Goal: Check status: Check status

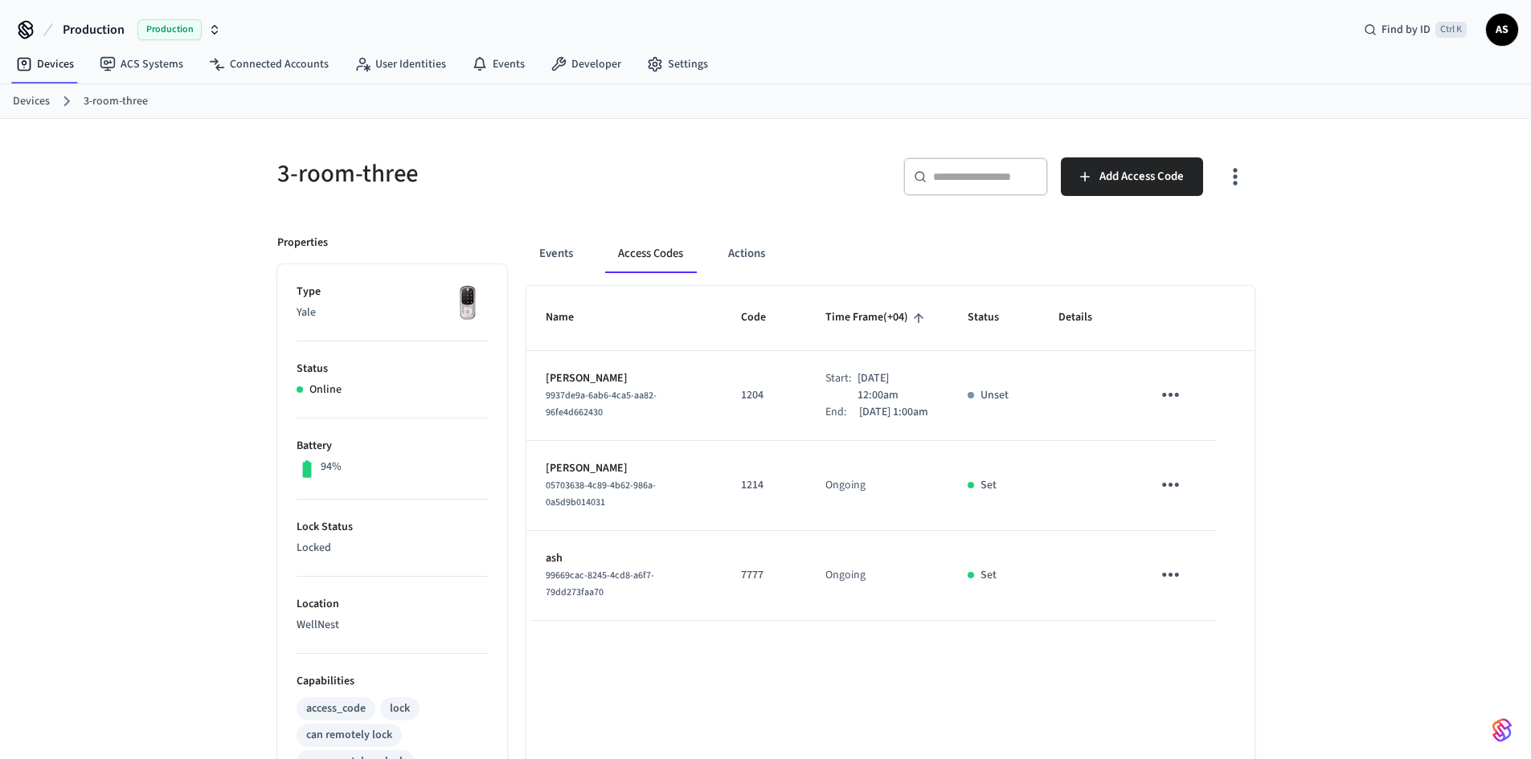
click at [39, 101] on link "Devices" at bounding box center [31, 101] width 37 height 17
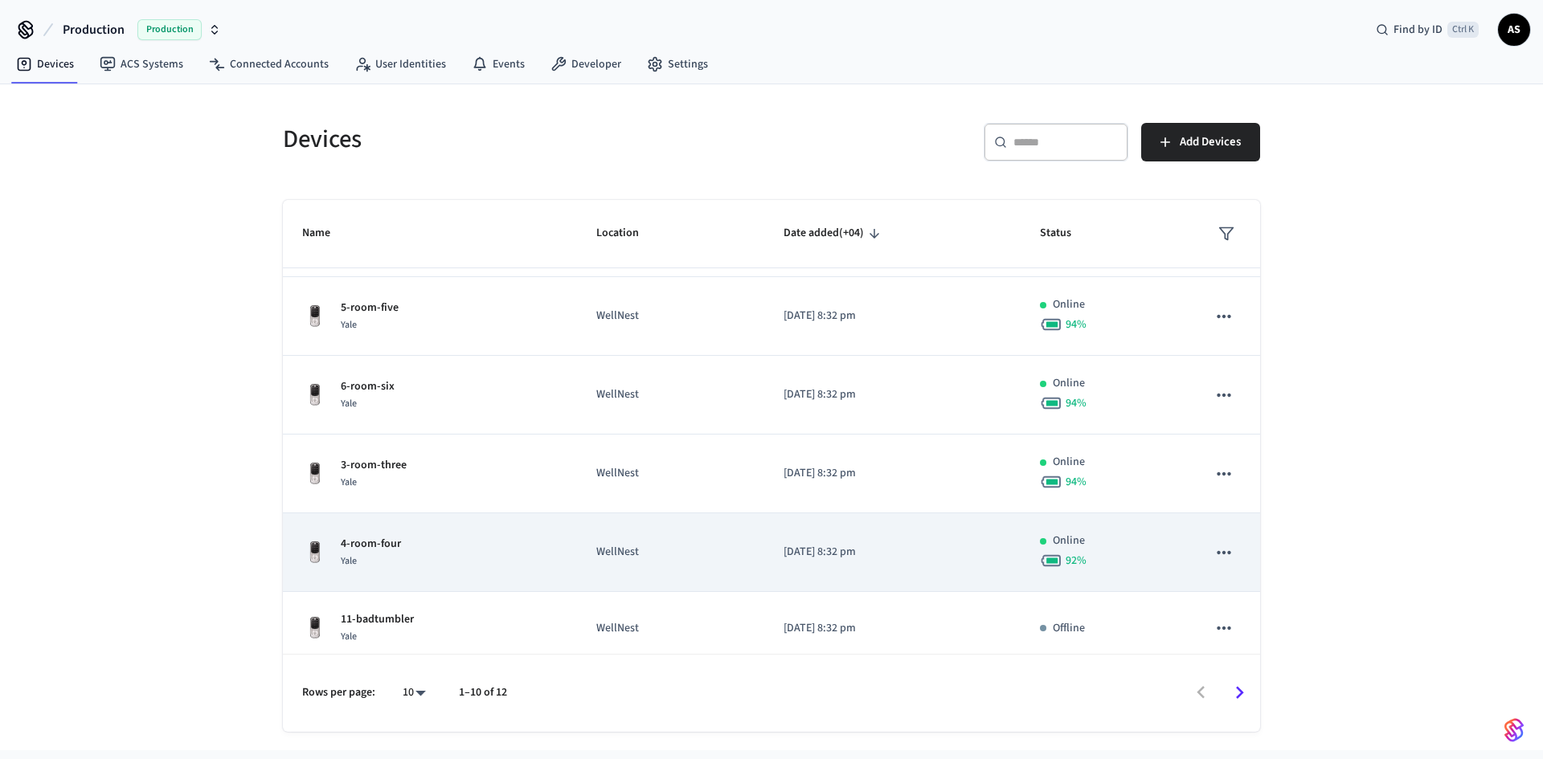
scroll to position [374, 0]
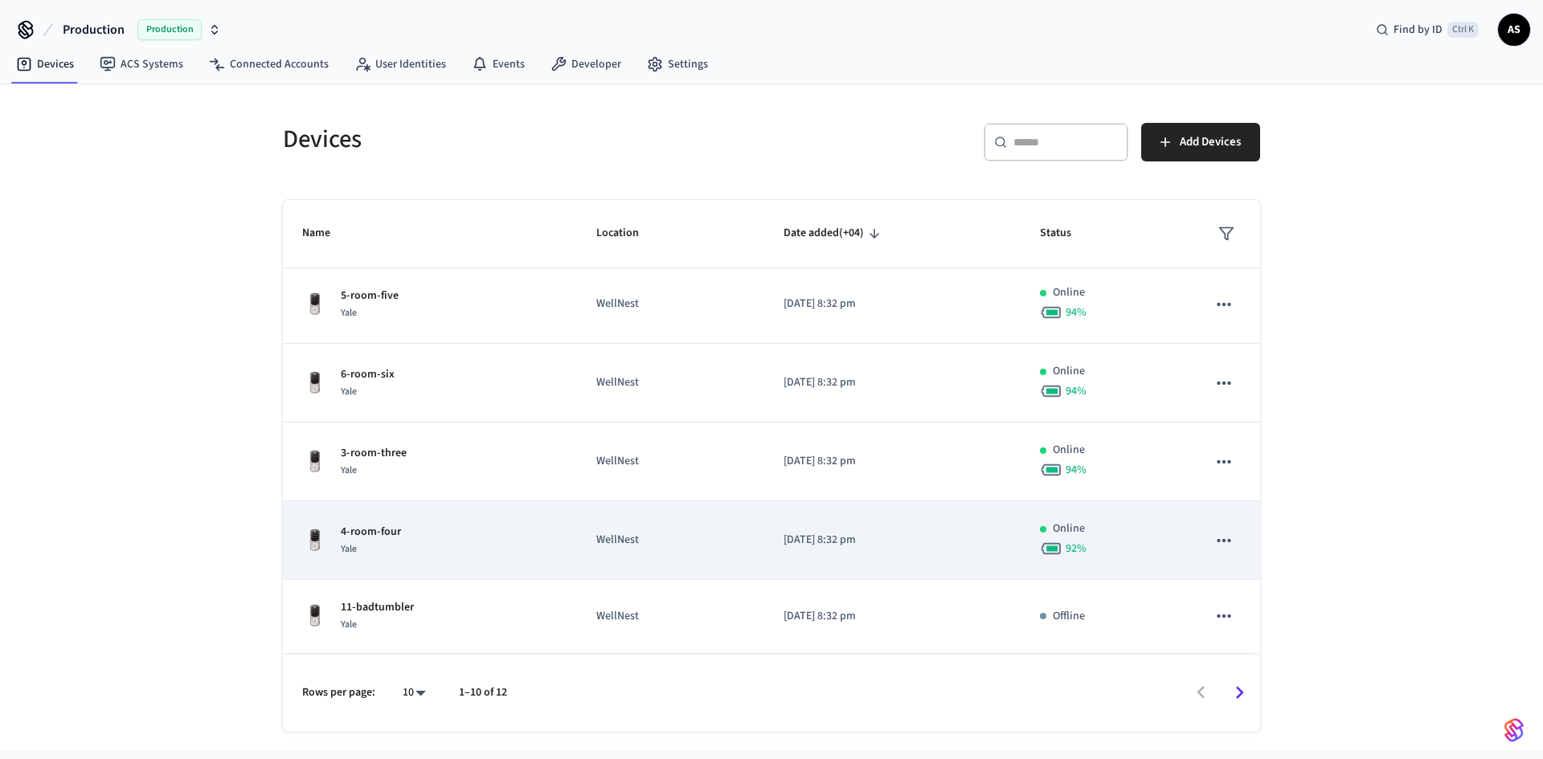
click at [384, 544] on div "Yale" at bounding box center [371, 549] width 60 height 17
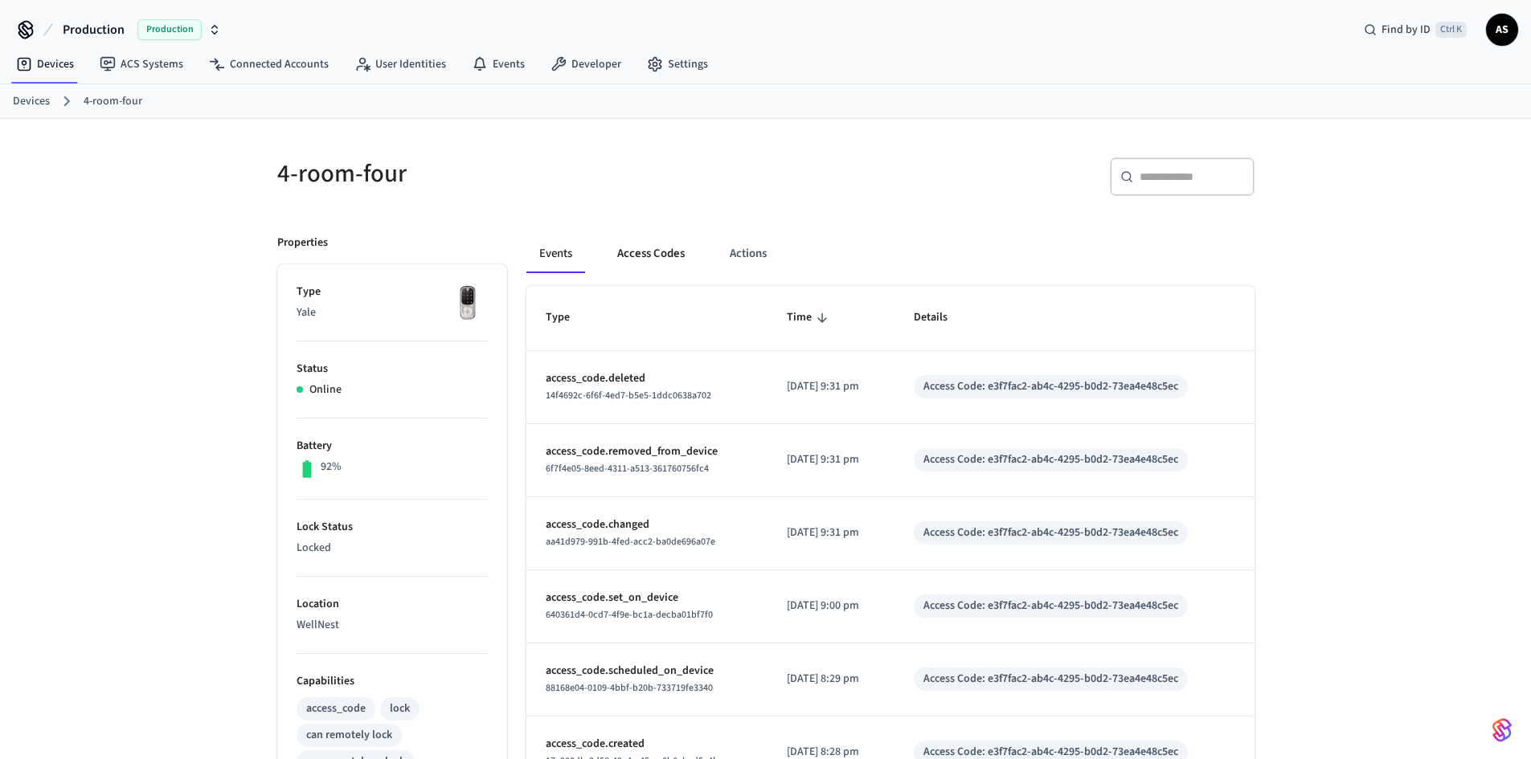
click at [635, 255] on button "Access Codes" at bounding box center [650, 254] width 93 height 39
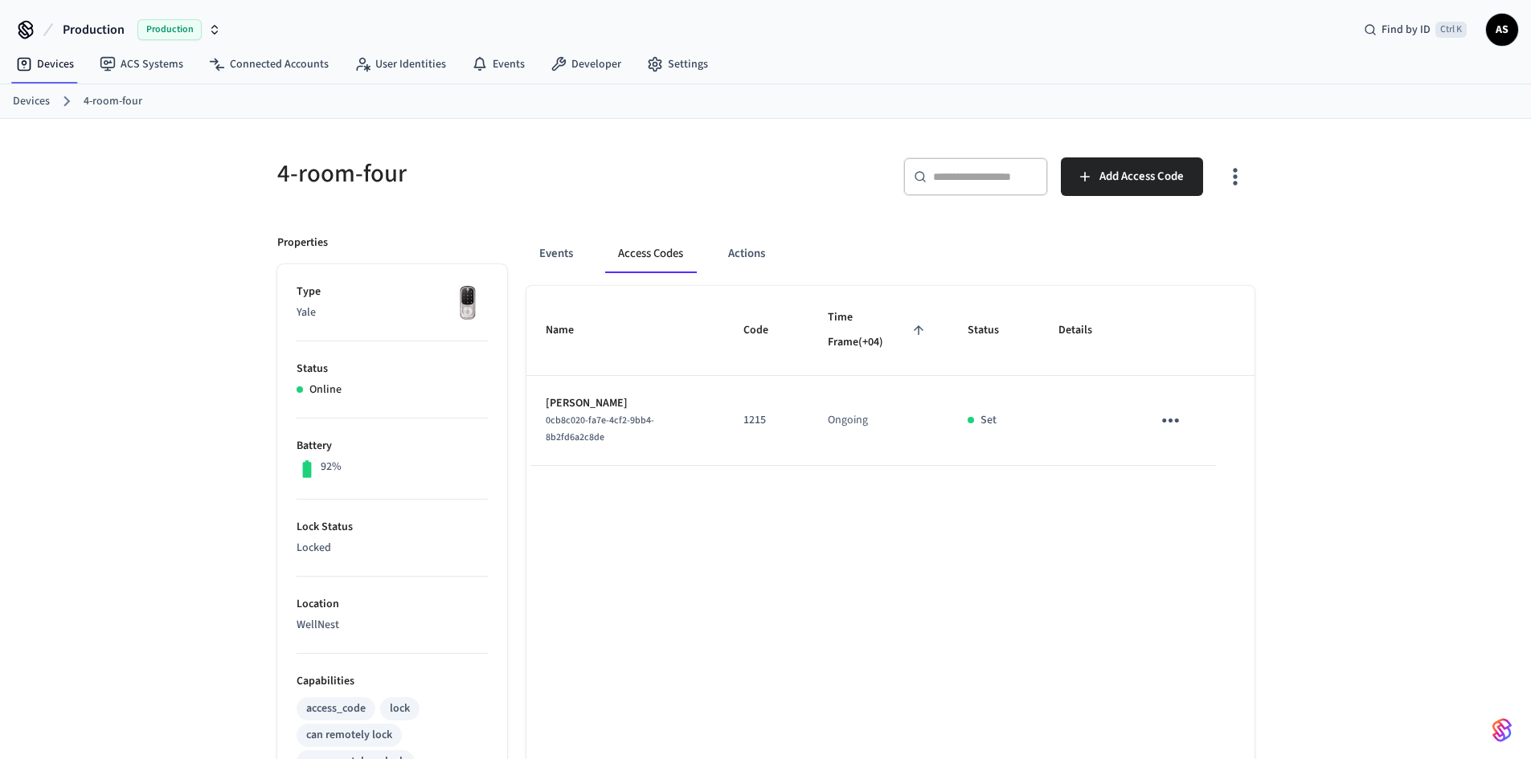
click at [51, 106] on ol "Devices 4-room-four" at bounding box center [772, 101] width 1518 height 21
click at [41, 104] on link "Devices" at bounding box center [31, 101] width 37 height 17
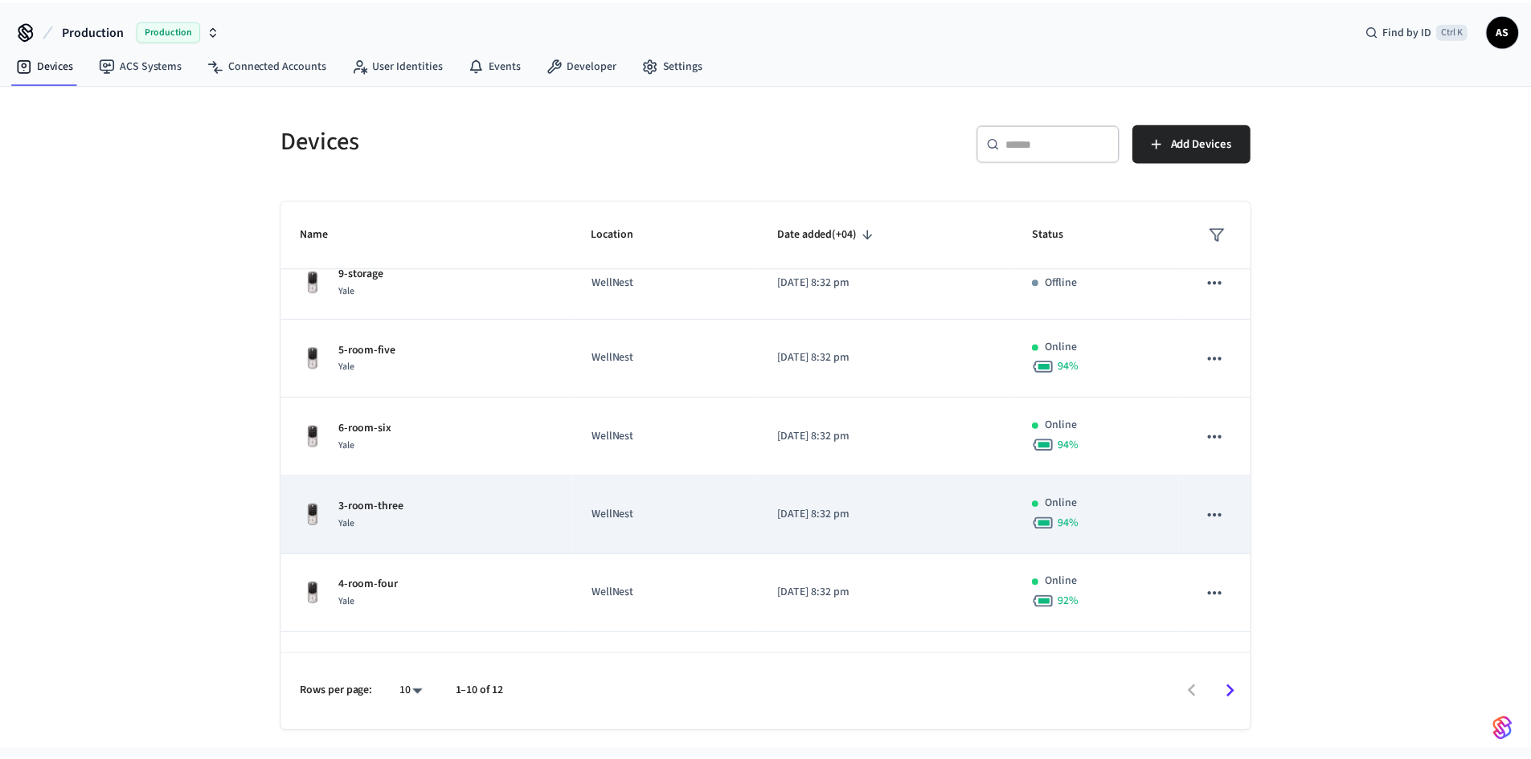
scroll to position [321, 0]
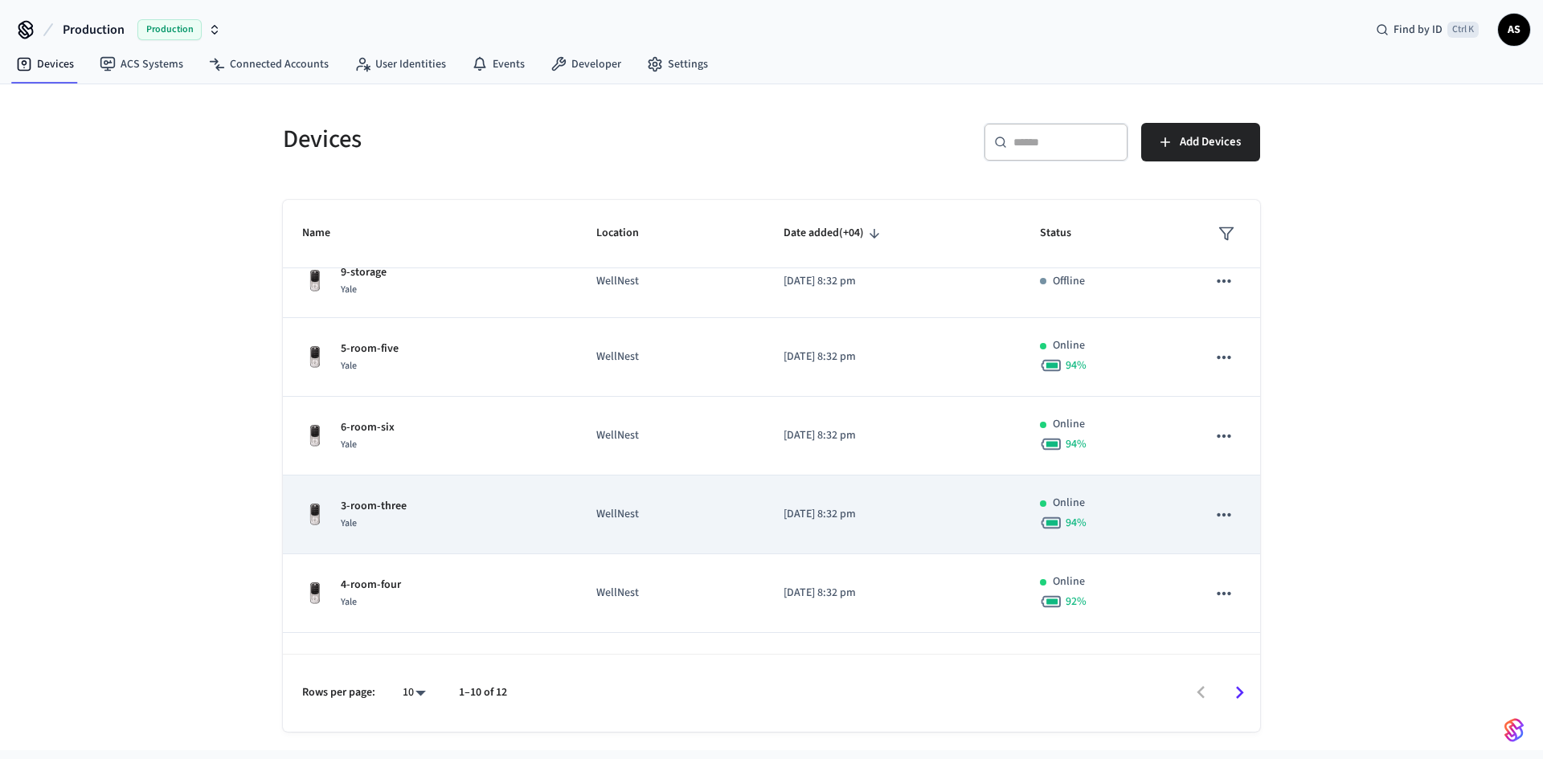
click at [406, 522] on div "3-room-three Yale" at bounding box center [430, 515] width 256 height 34
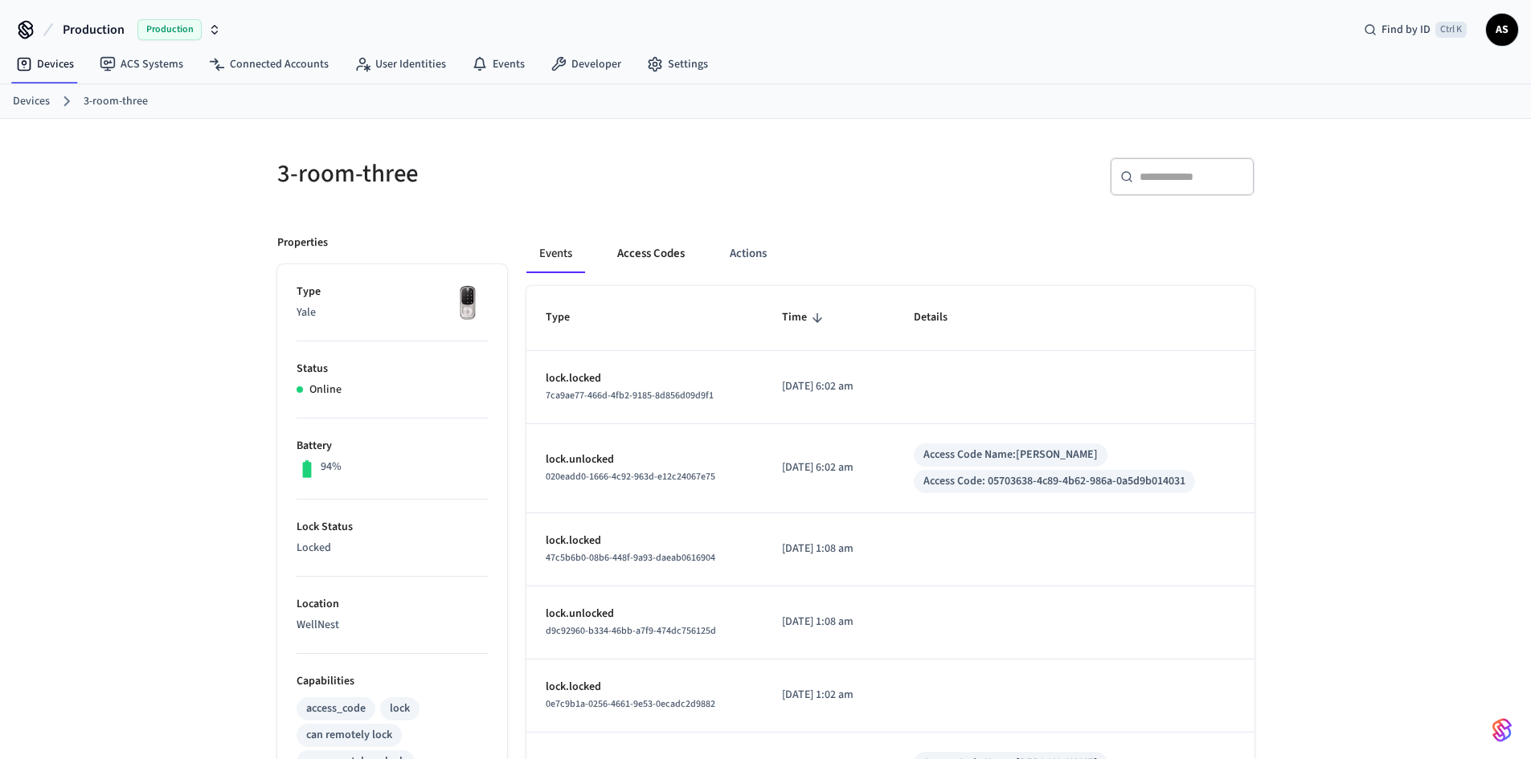
click at [670, 268] on button "Access Codes" at bounding box center [650, 254] width 93 height 39
